Goal: Information Seeking & Learning: Check status

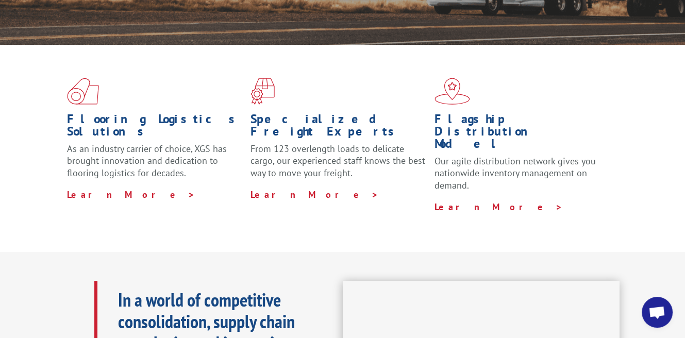
scroll to position [136, 0]
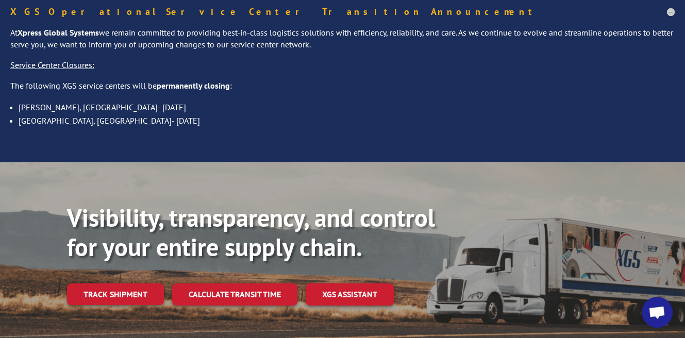
scroll to position [69, 0]
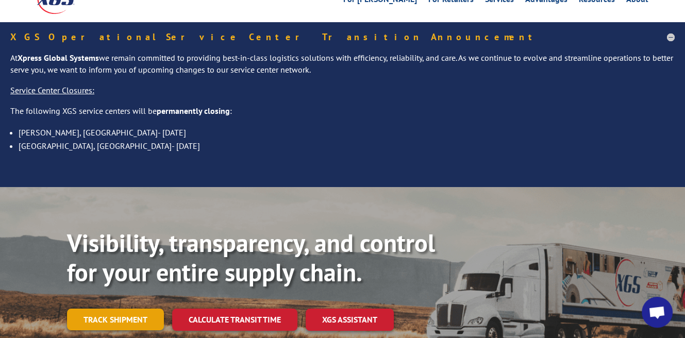
click at [114, 309] on link "Track shipment" at bounding box center [115, 320] width 97 height 22
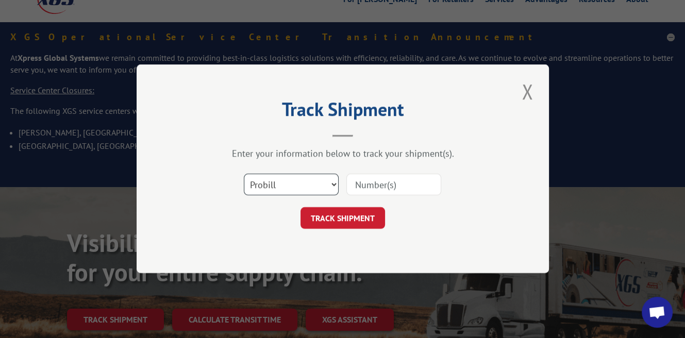
click at [332, 182] on select "Select category... Probill BOL PO" at bounding box center [291, 185] width 95 height 22
select select "po"
click at [244, 174] on select "Select category... Probill BOL PO" at bounding box center [291, 185] width 95 height 22
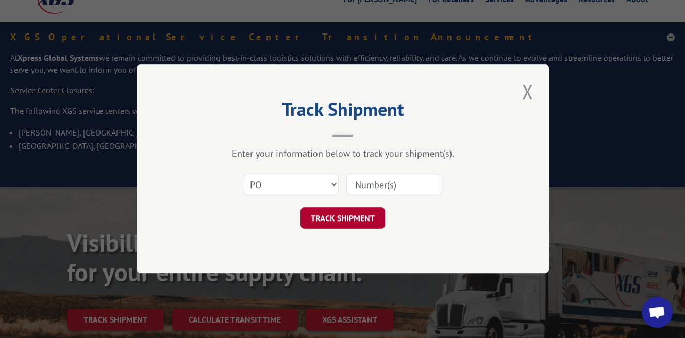
click at [342, 222] on button "TRACK SHIPMENT" at bounding box center [342, 219] width 85 height 22
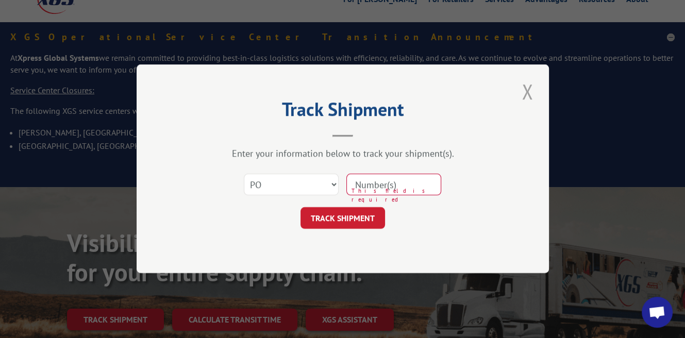
click at [528, 92] on button "Close modal" at bounding box center [527, 91] width 18 height 28
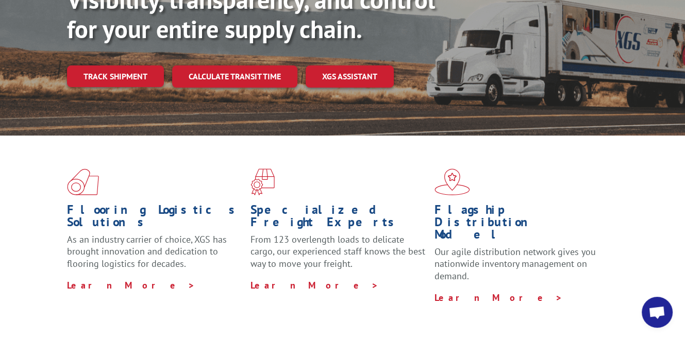
scroll to position [287, 0]
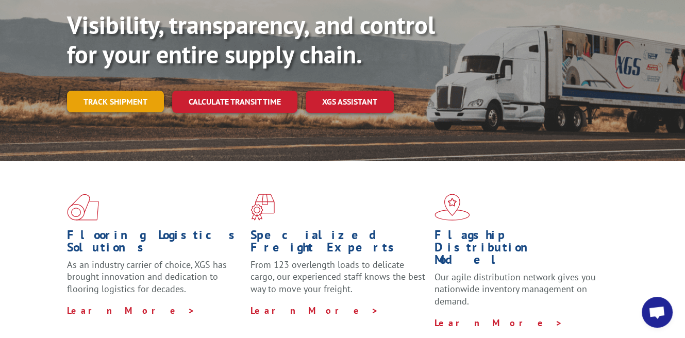
click at [132, 91] on link "Track shipment" at bounding box center [115, 102] width 97 height 22
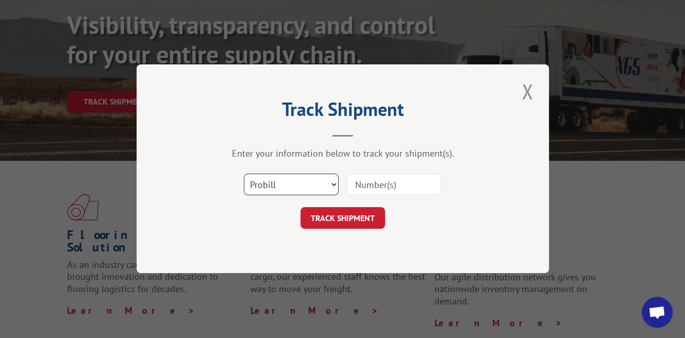
click at [333, 183] on select "Select category... Probill BOL PO" at bounding box center [291, 185] width 95 height 22
select select "po"
click at [244, 174] on select "Select category... Probill BOL PO" at bounding box center [291, 185] width 95 height 22
paste input "1001265866"
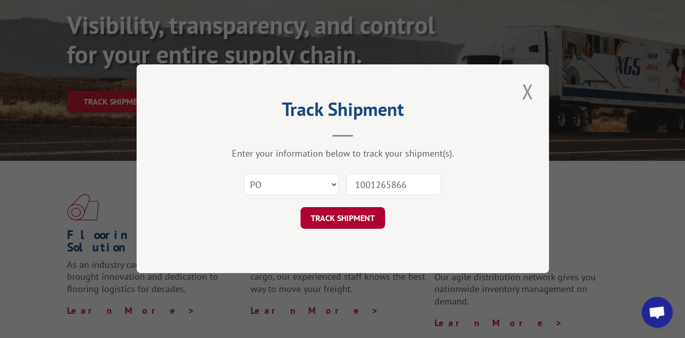
type input "1001265866"
click at [365, 214] on button "TRACK SHIPMENT" at bounding box center [342, 219] width 85 height 22
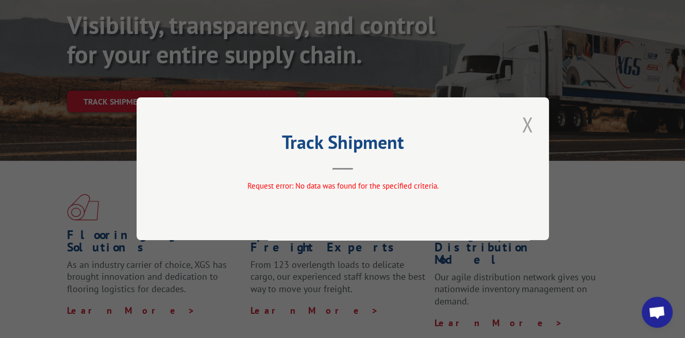
click at [528, 125] on button "Close modal" at bounding box center [527, 124] width 18 height 28
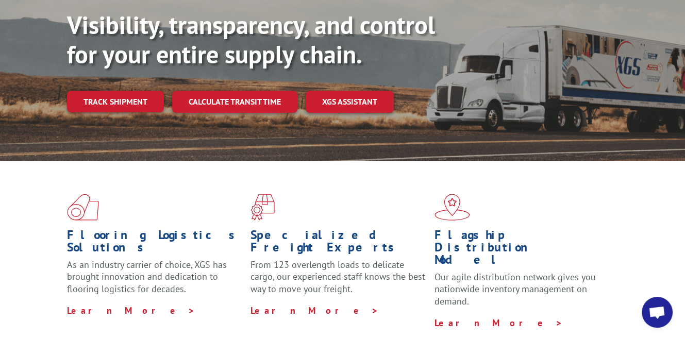
click at [528, 124] on div "Visibility, transparency, and control for your entire supply chain. Track shipm…" at bounding box center [376, 82] width 618 height 144
drag, startPoint x: 480, startPoint y: 191, endPoint x: 129, endPoint y: 79, distance: 368.8
click at [129, 91] on link "Track shipment" at bounding box center [115, 102] width 97 height 22
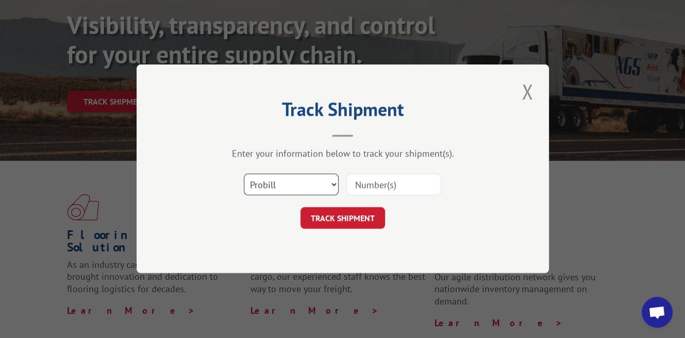
click at [332, 184] on select "Select category... Probill BOL PO" at bounding box center [291, 185] width 95 height 22
select select "po"
click at [244, 174] on select "Select category... Probill BOL PO" at bounding box center [291, 185] width 95 height 22
click at [435, 181] on input at bounding box center [393, 185] width 95 height 22
click at [427, 188] on input at bounding box center [393, 185] width 95 height 22
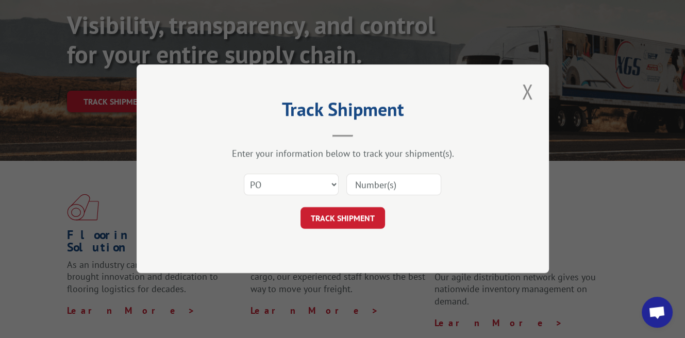
type input "1001265866"
click at [351, 222] on button "TRACK SHIPMENT" at bounding box center [342, 219] width 85 height 22
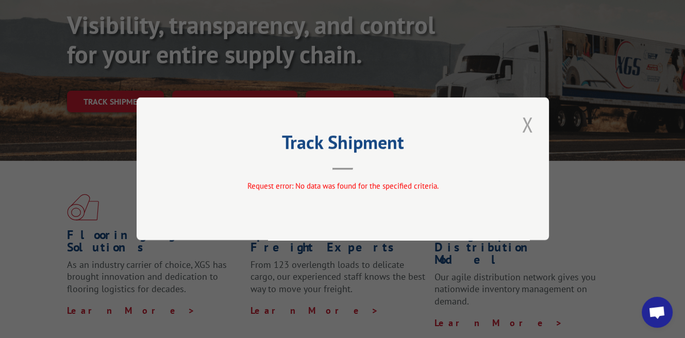
click at [523, 121] on button "Close modal" at bounding box center [527, 124] width 18 height 28
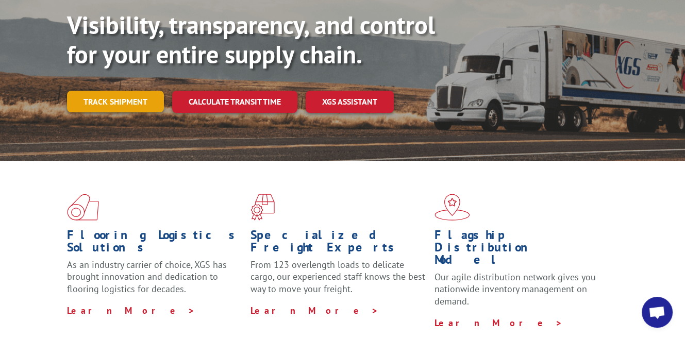
click at [110, 91] on link "Track shipment" at bounding box center [115, 102] width 97 height 22
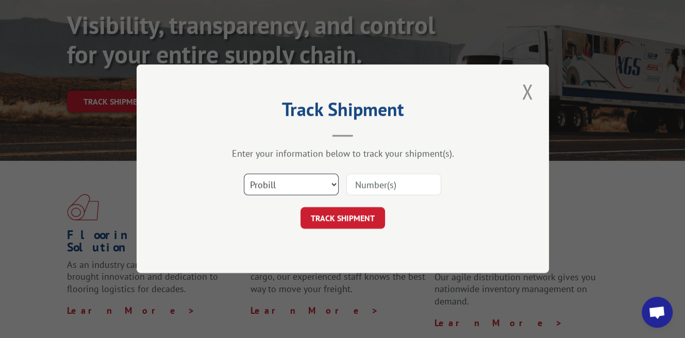
click at [332, 182] on select "Select category... Probill BOL PO" at bounding box center [291, 185] width 95 height 22
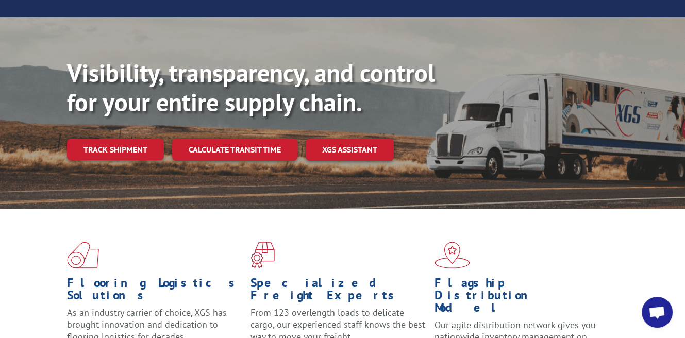
scroll to position [244, 0]
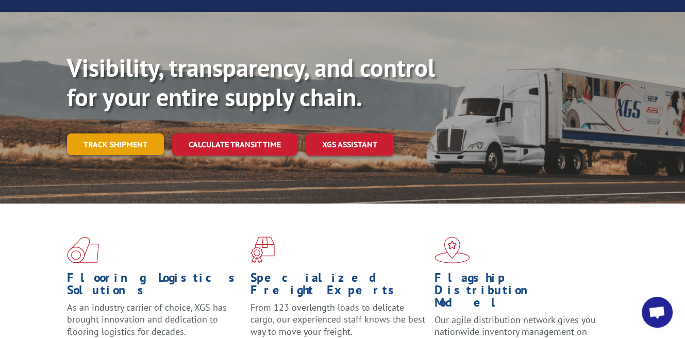
click at [110, 133] on link "Track shipment" at bounding box center [115, 144] width 97 height 22
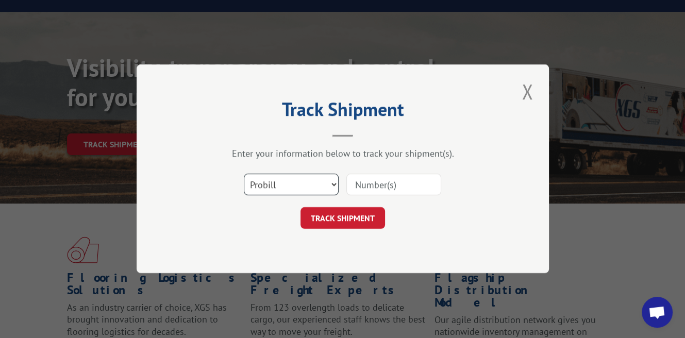
click at [331, 182] on select "Select category... Probill BOL PO" at bounding box center [291, 185] width 95 height 22
click at [416, 183] on input at bounding box center [393, 185] width 95 height 22
type input "1001265866"
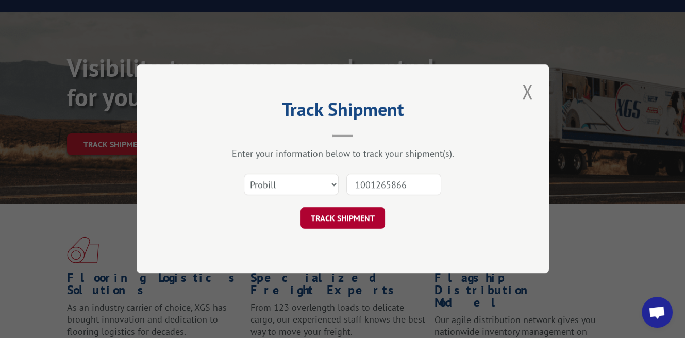
click at [376, 218] on button "TRACK SHIPMENT" at bounding box center [342, 219] width 85 height 22
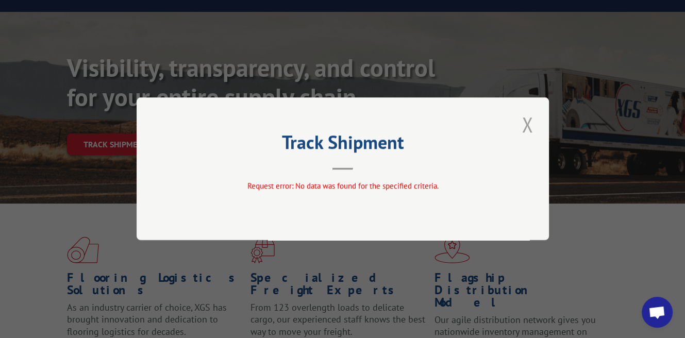
click at [526, 123] on button "Close modal" at bounding box center [527, 124] width 18 height 28
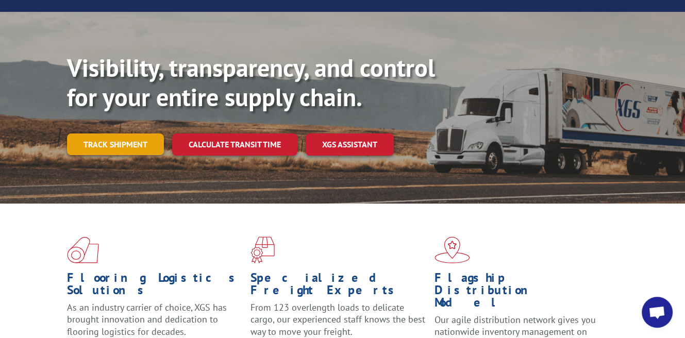
click at [73, 133] on link "Track shipment" at bounding box center [115, 144] width 97 height 22
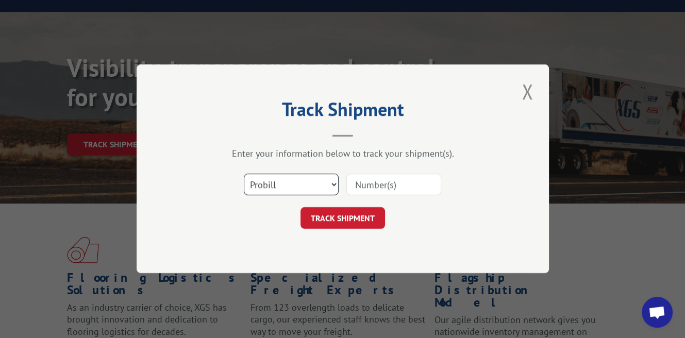
click at [308, 188] on select "Select category... Probill BOL PO" at bounding box center [291, 185] width 95 height 22
select select "bol"
click at [244, 174] on select "Select category... Probill BOL PO" at bounding box center [291, 185] width 95 height 22
paste input "SI1609371"
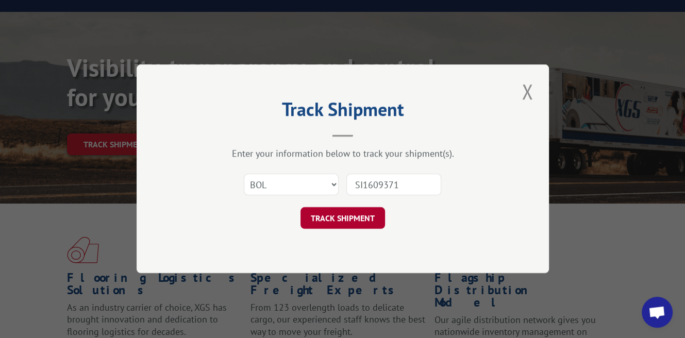
type input "SI1609371"
click at [358, 226] on button "TRACK SHIPMENT" at bounding box center [342, 219] width 85 height 22
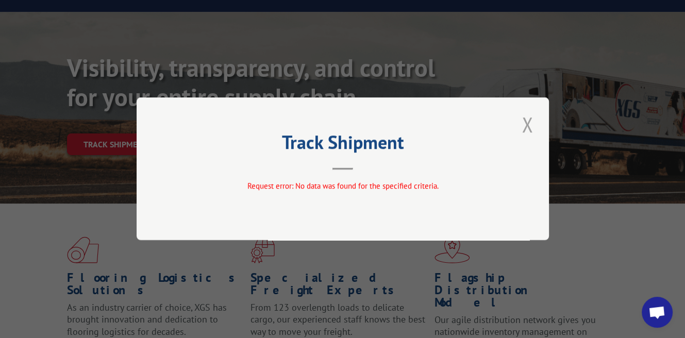
click at [528, 129] on button "Close modal" at bounding box center [527, 124] width 18 height 28
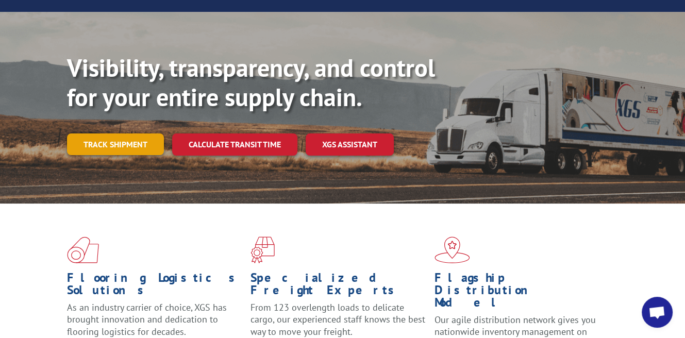
click at [129, 133] on link "Track shipment" at bounding box center [115, 144] width 97 height 22
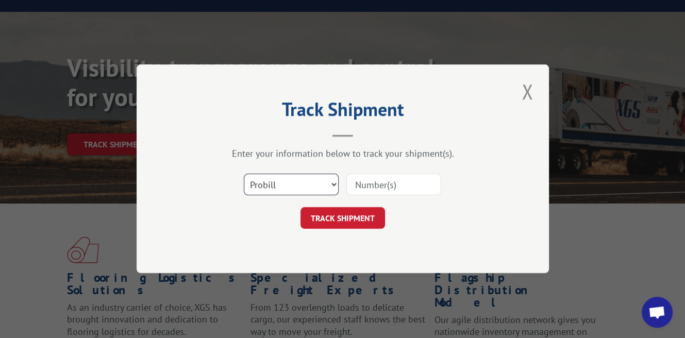
click at [289, 184] on select "Select category... Probill BOL PO" at bounding box center [291, 185] width 95 height 22
select select "po"
click at [244, 174] on select "Select category... Probill BOL PO" at bounding box center [291, 185] width 95 height 22
paste input "SI1609371"
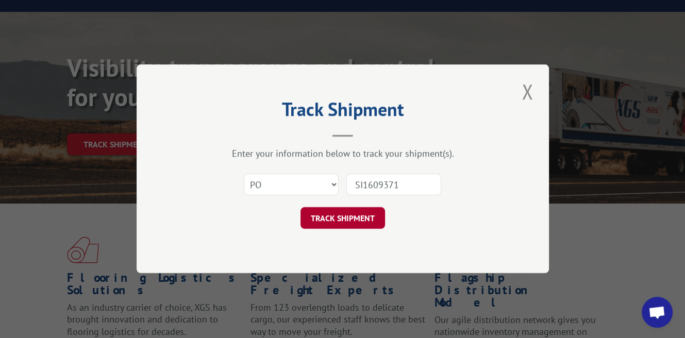
type input "SI1609371"
click at [362, 224] on button "TRACK SHIPMENT" at bounding box center [342, 219] width 85 height 22
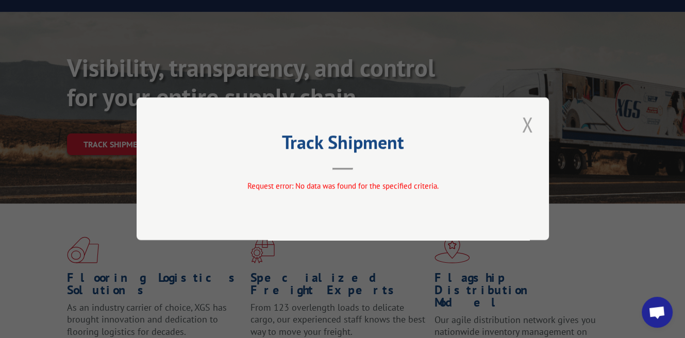
click at [527, 126] on button "Close modal" at bounding box center [527, 124] width 18 height 28
